Goal: Use online tool/utility: Use online tool/utility

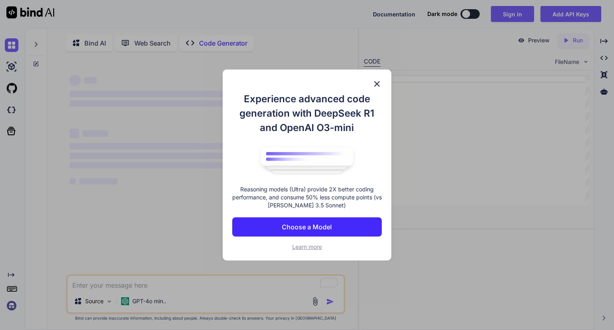
scroll to position [3, 0]
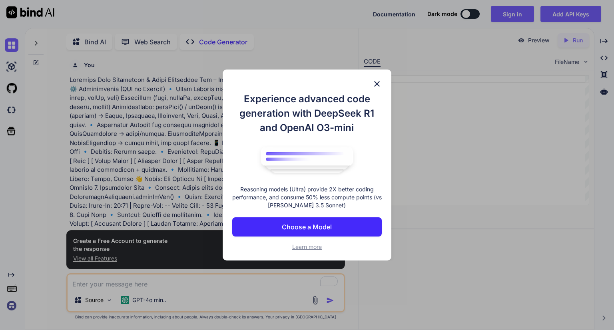
click at [376, 84] on img at bounding box center [377, 84] width 10 height 10
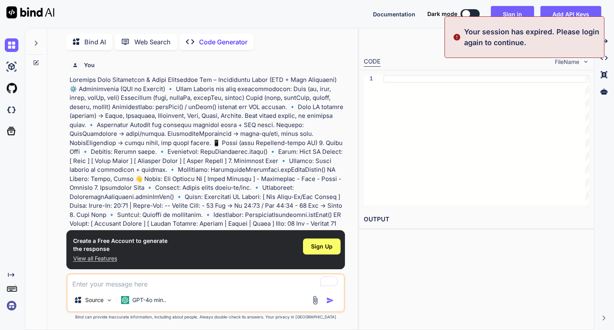
type textarea "x"
click at [324, 252] on div "Sign Up" at bounding box center [322, 247] width 38 height 16
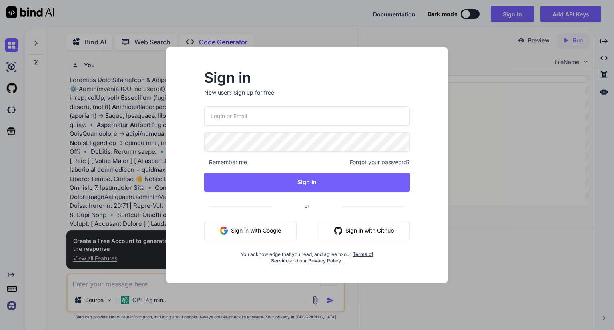
click at [257, 228] on button "Sign in with Google" at bounding box center [250, 230] width 92 height 19
click at [286, 223] on button "Sign in with Google" at bounding box center [250, 230] width 92 height 19
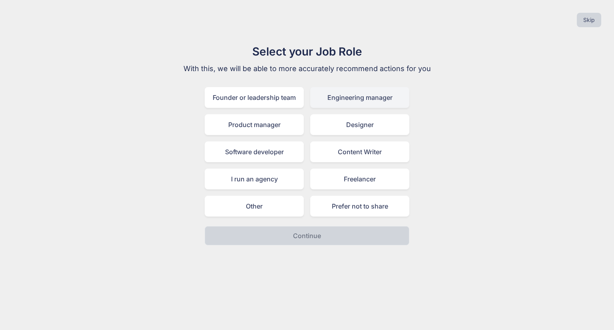
click at [365, 97] on div "Engineering manager" at bounding box center [359, 97] width 99 height 21
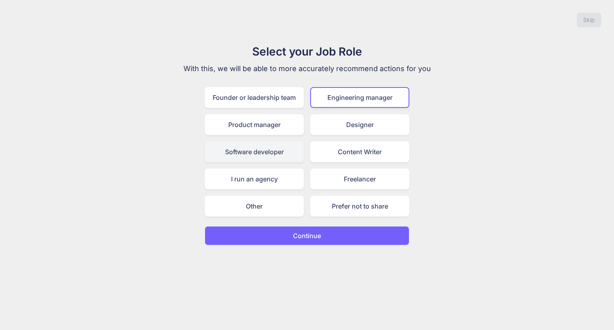
click at [269, 151] on div "Software developer" at bounding box center [254, 152] width 99 height 21
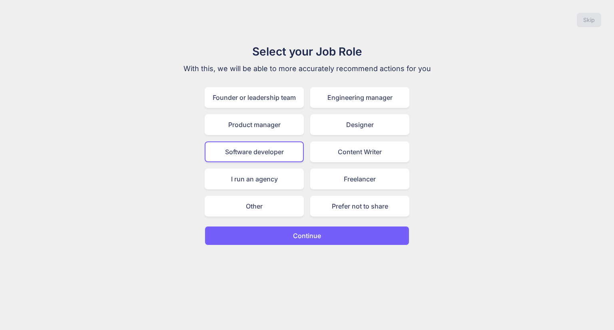
click at [259, 231] on button "Continue" at bounding box center [307, 235] width 205 height 19
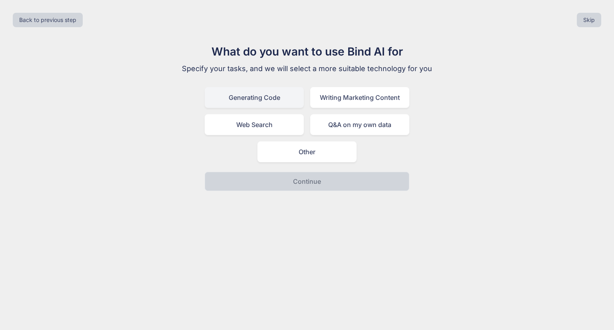
click at [288, 104] on div "Generating Code" at bounding box center [254, 97] width 99 height 21
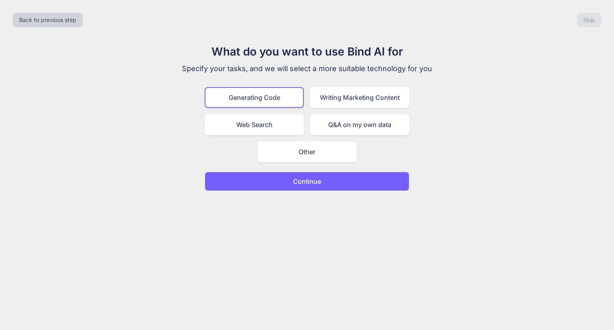
click at [297, 180] on p "Continue" at bounding box center [307, 182] width 28 height 10
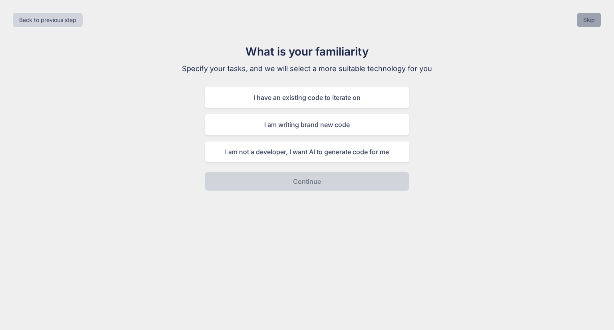
click at [593, 21] on button "Skip" at bounding box center [589, 20] width 24 height 14
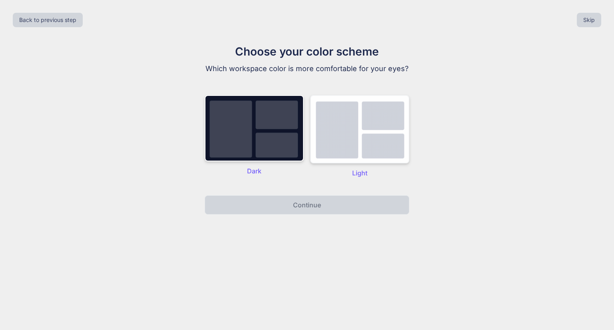
click at [347, 146] on img at bounding box center [359, 129] width 99 height 68
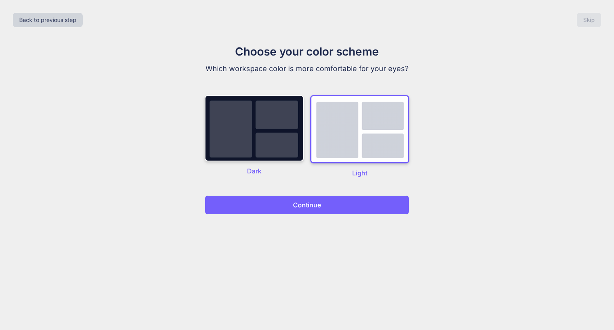
click at [313, 201] on p "Continue" at bounding box center [307, 205] width 28 height 10
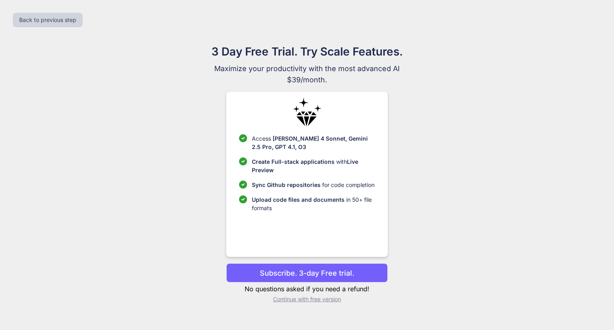
click at [289, 300] on p "Continue with free version" at bounding box center [306, 300] width 161 height 8
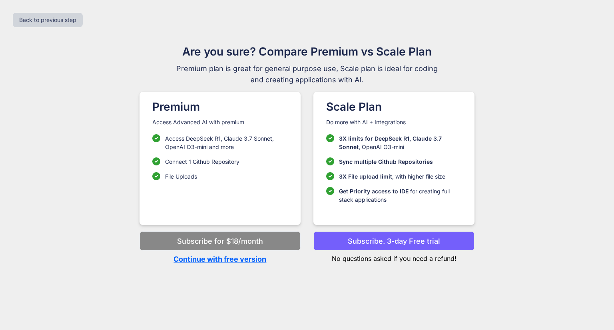
click at [220, 258] on p "Continue with free version" at bounding box center [220, 259] width 161 height 11
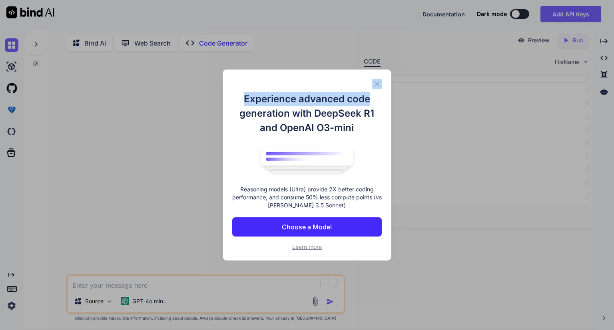
click at [372, 82] on div "Experience advanced code generation with DeepSeek R1 and OpenAI O3-mini Reasoni…" at bounding box center [307, 165] width 169 height 191
click at [376, 82] on img at bounding box center [377, 84] width 10 height 10
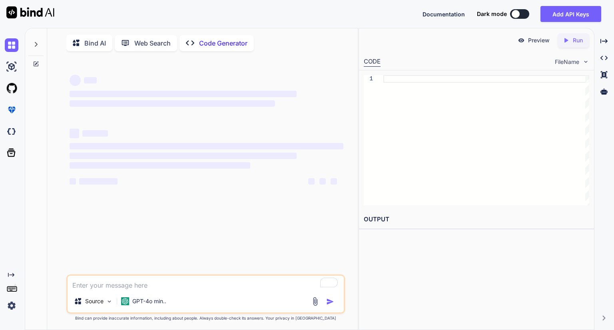
type textarea "x"
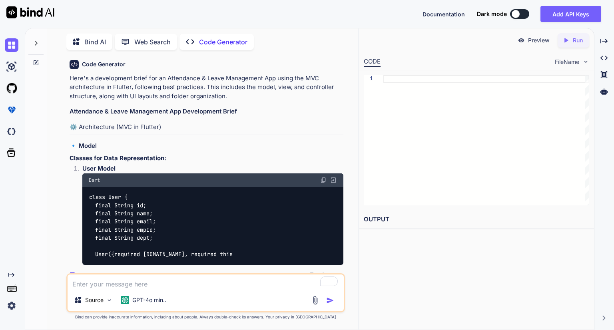
scroll to position [288, 0]
